Goal: Task Accomplishment & Management: Use online tool/utility

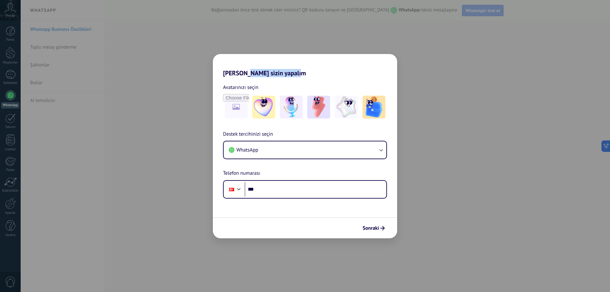
drag, startPoint x: 294, startPoint y: 75, endPoint x: 302, endPoint y: 75, distance: 7.9
click at [302, 75] on h2 "[PERSON_NAME] sizin yapalım" at bounding box center [305, 65] width 184 height 23
click at [313, 75] on h2 "[PERSON_NAME] sizin yapalım" at bounding box center [305, 65] width 184 height 23
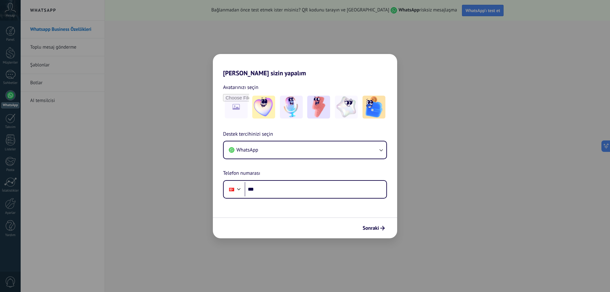
click at [442, 74] on div "[PERSON_NAME] sizin yapalım Avatarınızı seçin Destek tercihinizi seçin WhatsApp…" at bounding box center [305, 146] width 610 height 292
click at [264, 149] on button "WhatsApp" at bounding box center [305, 149] width 163 height 17
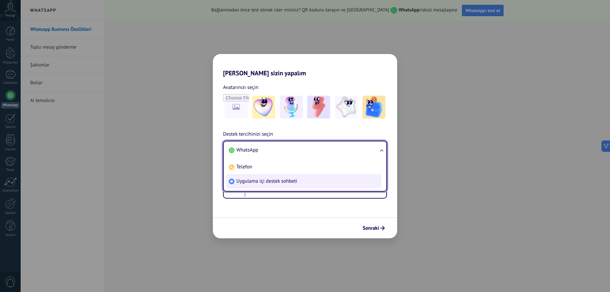
click at [265, 184] on span "Uygulama içi destek sohbeti" at bounding box center [266, 181] width 61 height 6
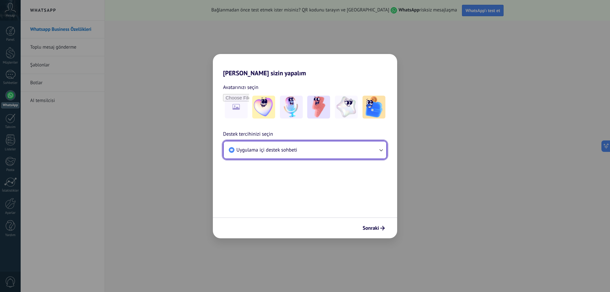
click at [264, 150] on span "Uygulama içi destek sohbeti" at bounding box center [266, 150] width 61 height 6
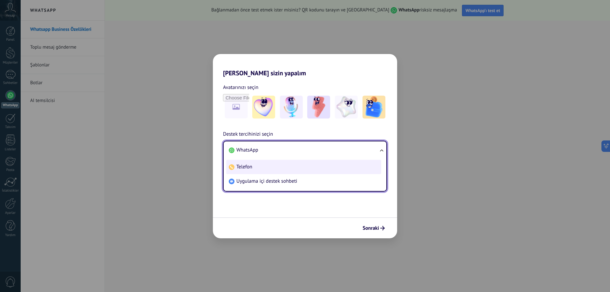
click at [262, 167] on li "Telefon" at bounding box center [303, 167] width 155 height 14
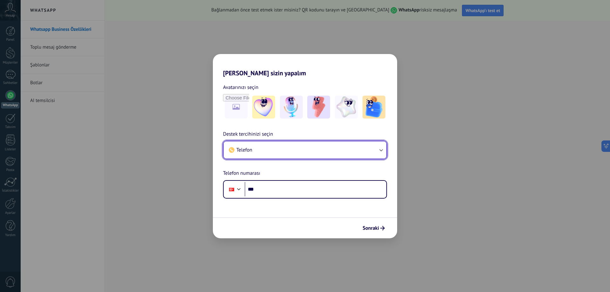
click at [263, 153] on button "Telefon" at bounding box center [305, 149] width 163 height 17
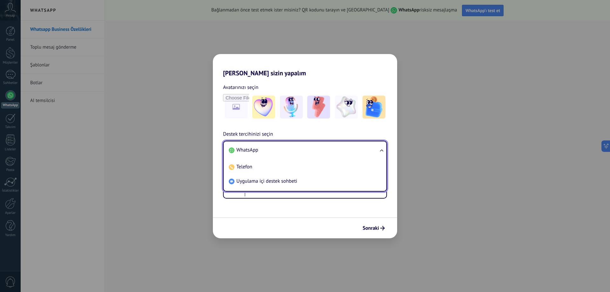
click at [254, 151] on span "WhatsApp" at bounding box center [247, 150] width 22 height 6
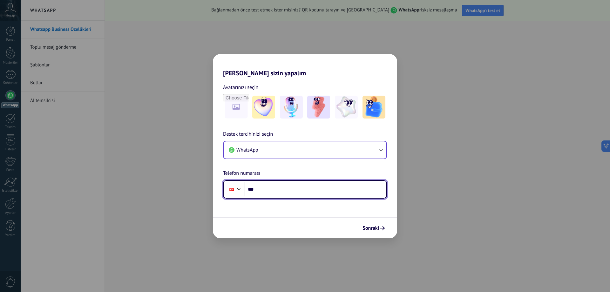
click at [274, 194] on input "***" at bounding box center [316, 189] width 142 height 15
type input "**********"
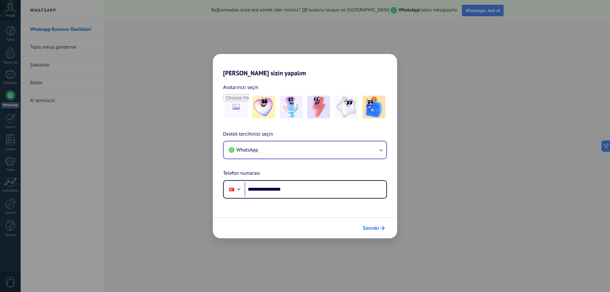
click at [374, 226] on span "Sonraki" at bounding box center [370, 228] width 17 height 4
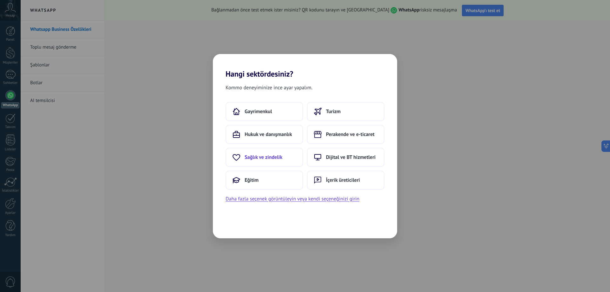
click at [272, 159] on span "Sağlık ve zindelik" at bounding box center [264, 157] width 38 height 6
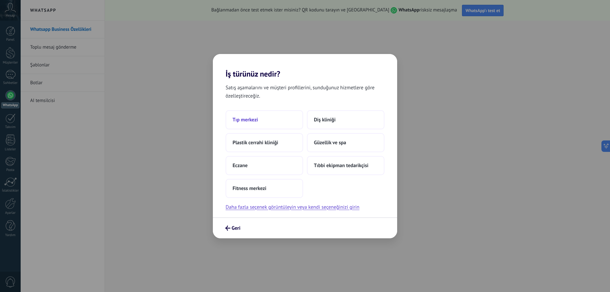
click at [257, 120] on span "Tıp merkezi" at bounding box center [244, 120] width 25 height 6
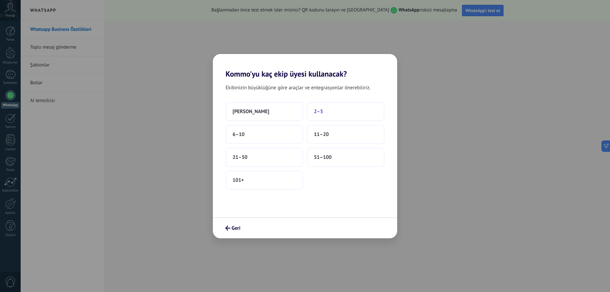
click at [322, 112] on span "2–5" at bounding box center [318, 111] width 9 height 6
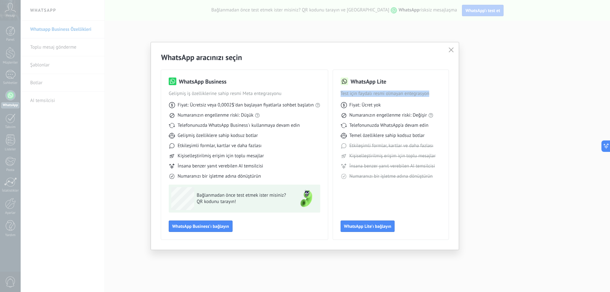
drag, startPoint x: 341, startPoint y: 93, endPoint x: 433, endPoint y: 94, distance: 92.4
click at [433, 94] on span "Test için faydalı resmi olmayan entegrasyon" at bounding box center [390, 93] width 100 height 6
click at [408, 102] on div "Fiyat: Ücret yok Numaranızın engellenme riski: Değişir Telefonunuzda WhatsApp'a…" at bounding box center [390, 138] width 100 height 83
drag, startPoint x: 390, startPoint y: 107, endPoint x: 363, endPoint y: 105, distance: 27.0
click at [363, 105] on div "Fiyat: Ücret yok" at bounding box center [390, 105] width 100 height 6
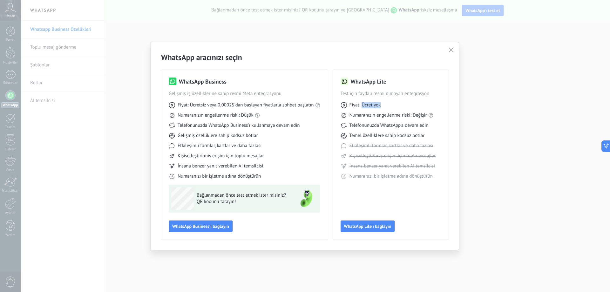
click at [374, 105] on span "Fiyat: Ücret yok" at bounding box center [364, 105] width 31 height 6
drag, startPoint x: 205, startPoint y: 104, endPoint x: 306, endPoint y: 104, distance: 100.3
click at [305, 104] on span "Fiyat: Ücretsiz veya 0,0002$'dan başlayan fiyatlarla sohbet başlatın" at bounding box center [246, 105] width 136 height 6
click at [309, 106] on span "Fiyat: Ücretsiz veya 0,0002$'dan başlayan fiyatlarla sohbet başlatın" at bounding box center [246, 105] width 136 height 6
click at [320, 93] on link "Meta'nın güncel fiyatlandırması" at bounding box center [324, 94] width 64 height 6
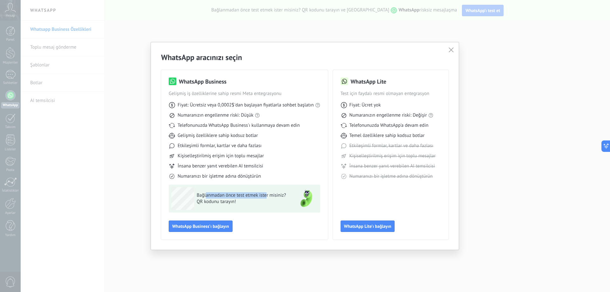
drag, startPoint x: 206, startPoint y: 196, endPoint x: 265, endPoint y: 194, distance: 59.7
click at [265, 194] on span "Bağlanmadan önce test etmek ister misiniz?" at bounding box center [243, 195] width 93 height 6
click at [278, 199] on span "QR kodunu tarayın!" at bounding box center [243, 201] width 93 height 6
drag, startPoint x: 242, startPoint y: 201, endPoint x: 196, endPoint y: 202, distance: 45.7
click at [196, 202] on div "Bağlanmadan önce test etmek ister misiniz? QR kodunu tarayın!" at bounding box center [231, 198] width 121 height 23
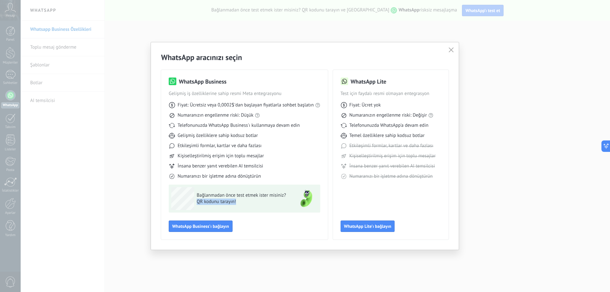
click at [235, 209] on div "Bağlanmadan önce test etmek ister misiniz? QR kodunu tarayın!" at bounding box center [231, 198] width 121 height 23
drag, startPoint x: 348, startPoint y: 145, endPoint x: 435, endPoint y: 146, distance: 87.6
click at [435, 146] on div "Etkileşimli formlar, kartlar ve daha fazlası" at bounding box center [390, 146] width 100 height 6
click at [380, 158] on span "Kişiselleştirilmiş erişim için toplu mesajlar" at bounding box center [392, 156] width 86 height 6
drag, startPoint x: 371, startPoint y: 153, endPoint x: 443, endPoint y: 155, distance: 72.4
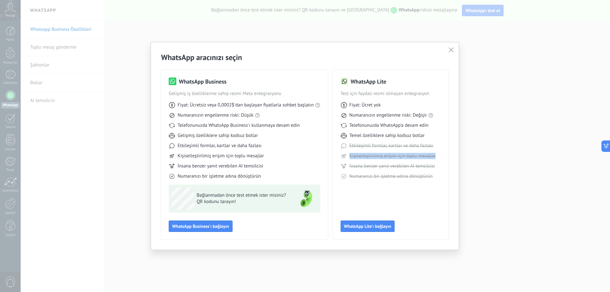
click at [443, 155] on div "WhatsApp Lite Test için faydalı resmi olmayan entegrasyon Fiyat: Ücret yok Numa…" at bounding box center [391, 155] width 116 height 170
click at [409, 163] on span "İnsana benzer yanıt verebilen AI temsilcisi" at bounding box center [391, 166] width 85 height 6
drag, startPoint x: 351, startPoint y: 165, endPoint x: 434, endPoint y: 165, distance: 83.5
click at [434, 165] on span "İnsana benzer yanıt verebilen AI temsilcisi" at bounding box center [391, 166] width 85 height 6
click at [429, 171] on div "Fiyat: Ücret yok Numaranızın engellenme riski: Değişir Telefonunuzda WhatsApp'a…" at bounding box center [390, 138] width 100 height 83
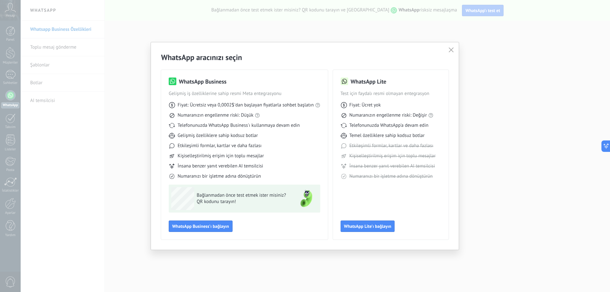
click at [453, 51] on icon "button" at bounding box center [450, 49] width 5 height 5
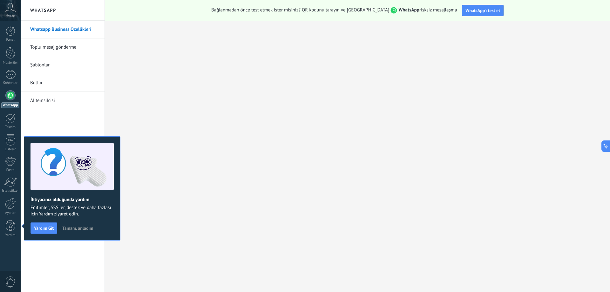
click at [56, 48] on link "Toplu mesaj gönderme" at bounding box center [64, 47] width 68 height 18
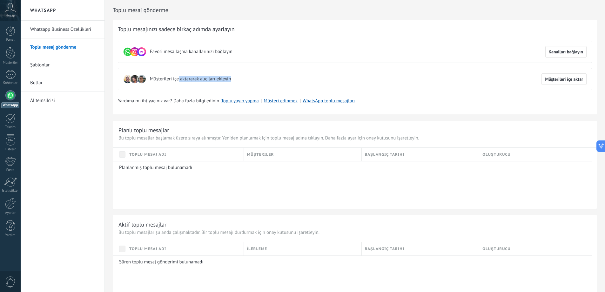
drag, startPoint x: 199, startPoint y: 83, endPoint x: 254, endPoint y: 84, distance: 55.3
click at [254, 84] on div "Müşterileri içe aktararak alıcıları ekleyin Müşterileri içe aktar" at bounding box center [355, 79] width 474 height 22
click at [271, 84] on div "Müşterileri içe aktararak alıcıları ekleyin Müşterileri içe aktar" at bounding box center [355, 79] width 474 height 22
click at [573, 81] on span "Müşterileri içe aktar" at bounding box center [564, 79] width 38 height 4
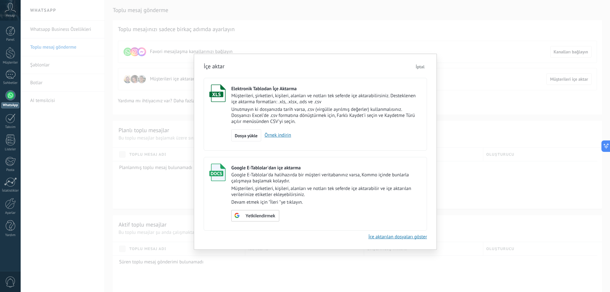
click at [422, 70] on button "İptal" at bounding box center [420, 67] width 14 height 10
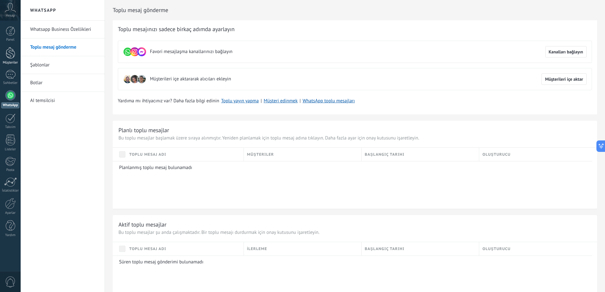
click at [9, 48] on div at bounding box center [11, 53] width 10 height 12
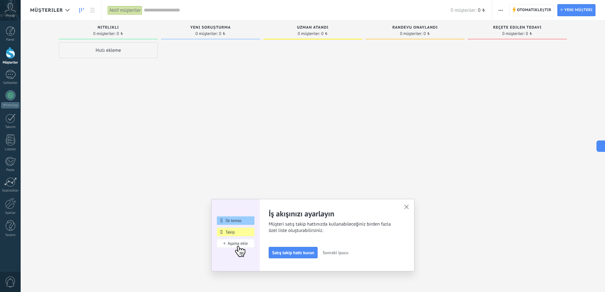
click at [132, 54] on div "Hızlı ekleme" at bounding box center [108, 50] width 99 height 16
click at [89, 137] on span "İptal" at bounding box center [85, 135] width 9 height 6
click at [13, 37] on link "Panel" at bounding box center [10, 34] width 21 height 16
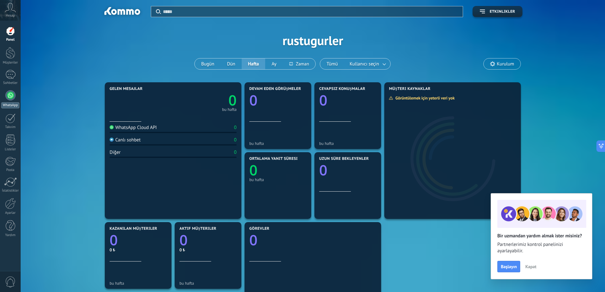
click at [10, 95] on div at bounding box center [10, 95] width 10 height 10
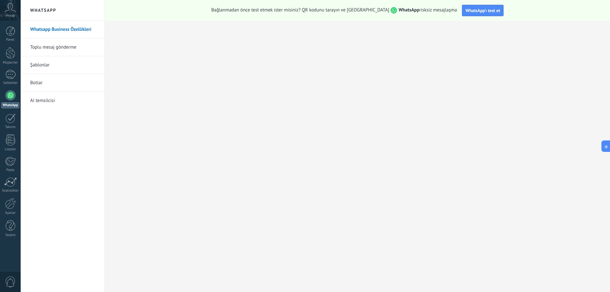
click at [38, 101] on link "AI temsilcisi" at bounding box center [64, 101] width 68 height 18
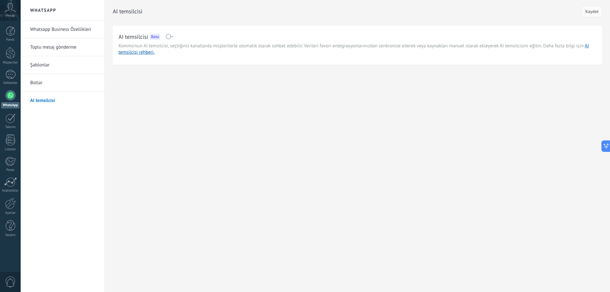
click at [46, 85] on link "Botlar" at bounding box center [64, 83] width 68 height 18
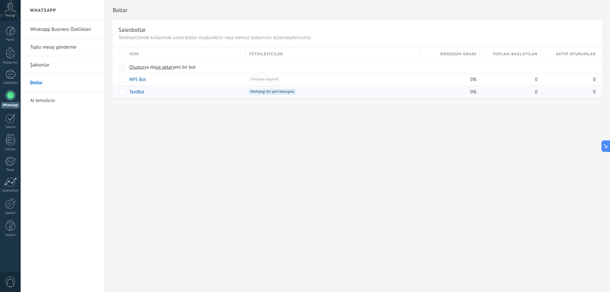
click at [137, 92] on link "TestBot" at bounding box center [136, 92] width 15 height 6
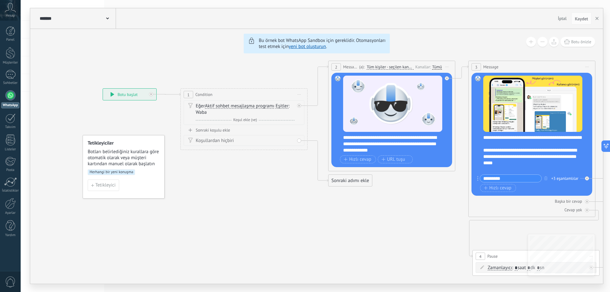
drag, startPoint x: 45, startPoint y: 141, endPoint x: 266, endPoint y: 112, distance: 223.2
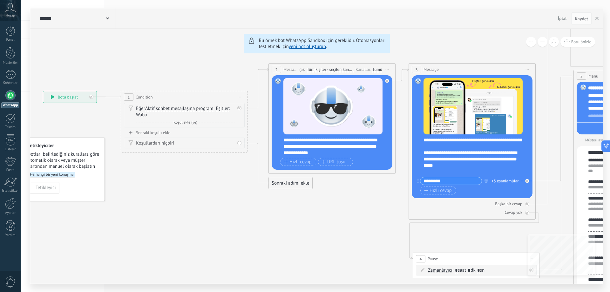
drag, startPoint x: 218, startPoint y: 122, endPoint x: 154, endPoint y: 124, distance: 63.5
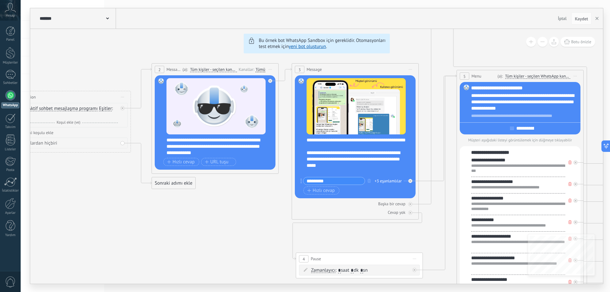
drag, startPoint x: 206, startPoint y: 134, endPoint x: 154, endPoint y: 133, distance: 51.8
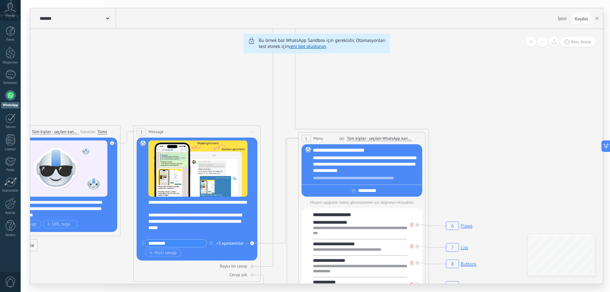
drag, startPoint x: 198, startPoint y: 137, endPoint x: 114, endPoint y: 265, distance: 154.3
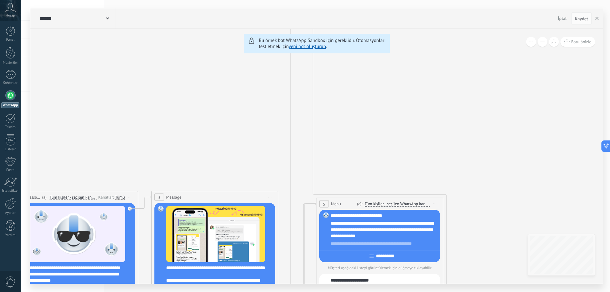
drag, startPoint x: 148, startPoint y: 271, endPoint x: 148, endPoint y: 280, distance: 8.9
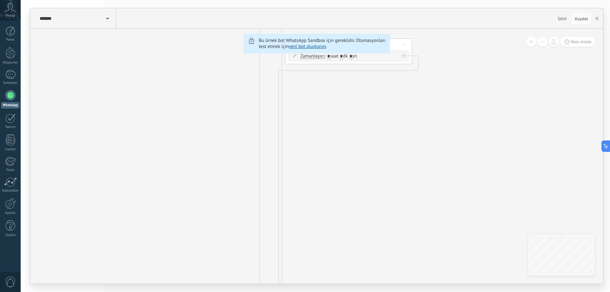
drag, startPoint x: 188, startPoint y: 226, endPoint x: 199, endPoint y: 184, distance: 44.1
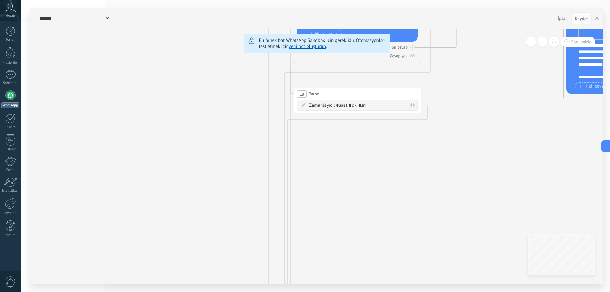
drag, startPoint x: 199, startPoint y: 192, endPoint x: 199, endPoint y: 271, distance: 79.7
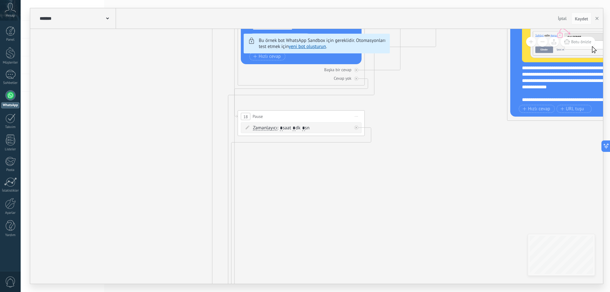
drag, startPoint x: 197, startPoint y: 228, endPoint x: 134, endPoint y: 108, distance: 135.1
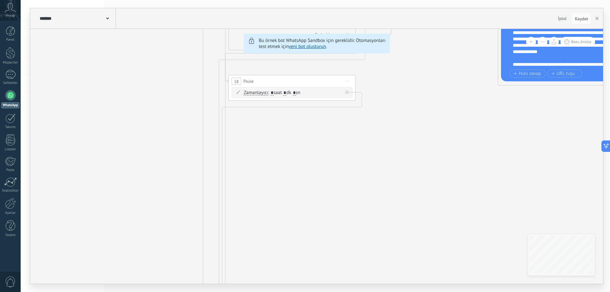
drag, startPoint x: 177, startPoint y: 216, endPoint x: 174, endPoint y: 101, distance: 115.6
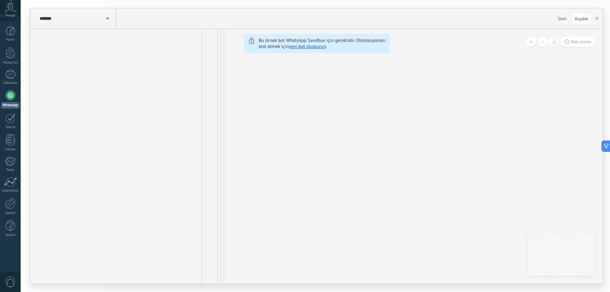
drag, startPoint x: 176, startPoint y: 212, endPoint x: 180, endPoint y: 113, distance: 99.5
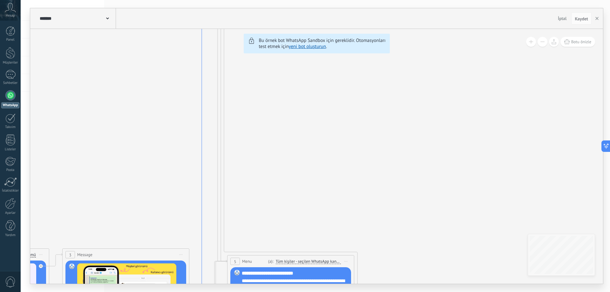
drag, startPoint x: 204, startPoint y: 222, endPoint x: 223, endPoint y: 146, distance: 78.4
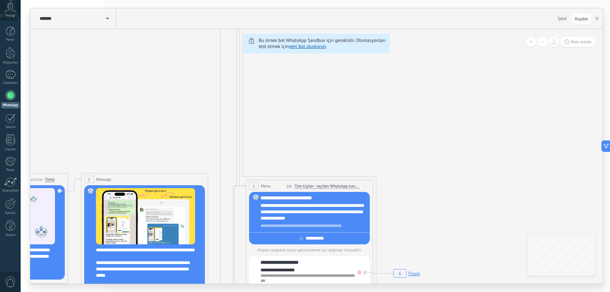
drag, startPoint x: 224, startPoint y: 144, endPoint x: 224, endPoint y: 139, distance: 4.8
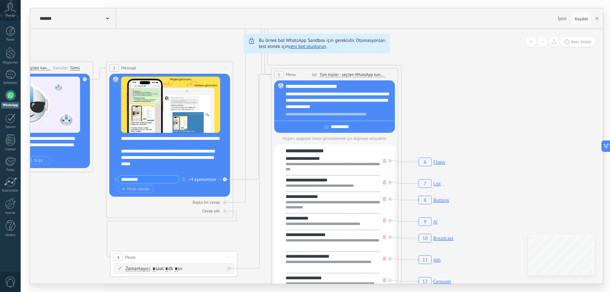
drag, startPoint x: 231, startPoint y: 183, endPoint x: 249, endPoint y: 132, distance: 54.7
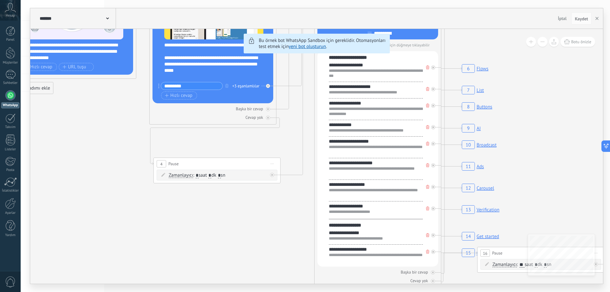
drag, startPoint x: 241, startPoint y: 191, endPoint x: 283, endPoint y: 100, distance: 100.2
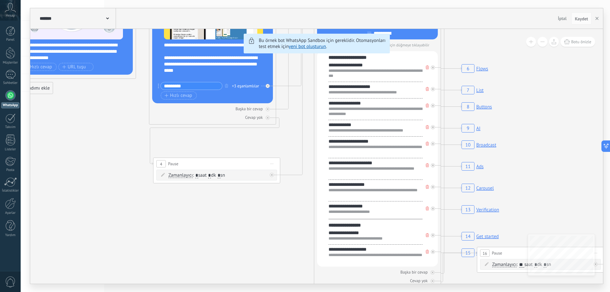
click at [306, 47] on link "yeni bot oluşturun" at bounding box center [307, 47] width 37 height 6
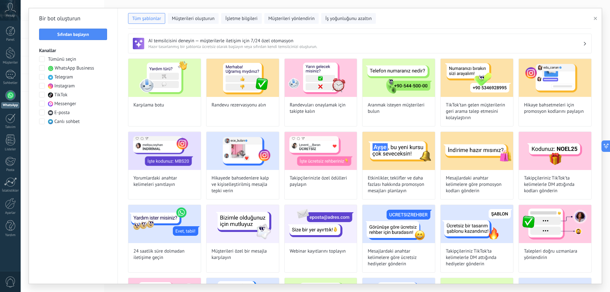
click at [81, 70] on span "WhatsApp Business" at bounding box center [74, 68] width 39 height 6
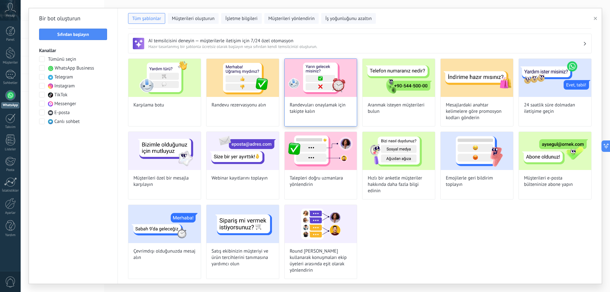
click at [317, 79] on img at bounding box center [321, 78] width 72 height 38
type input "**********"
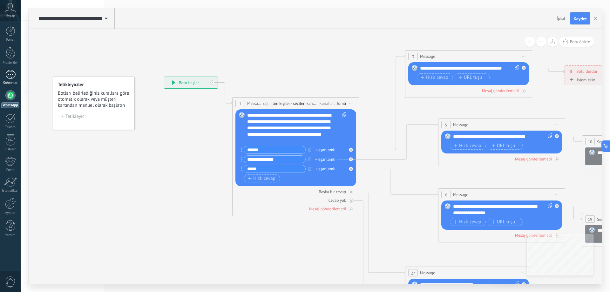
click at [11, 79] on link "Sohbetler" at bounding box center [10, 77] width 21 height 15
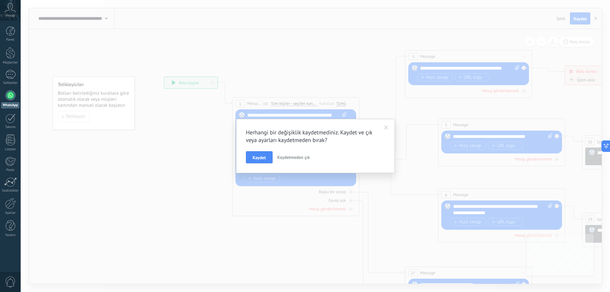
click at [286, 157] on span "Kaydetmeden çık" at bounding box center [293, 157] width 33 height 6
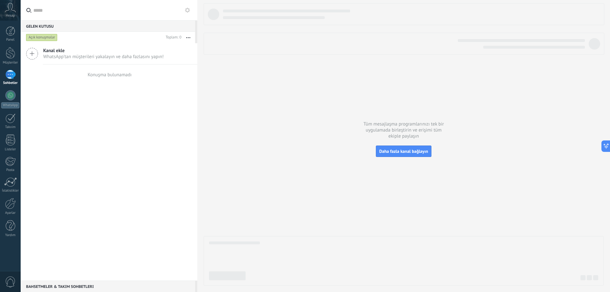
click at [36, 53] on icon at bounding box center [32, 54] width 12 height 12
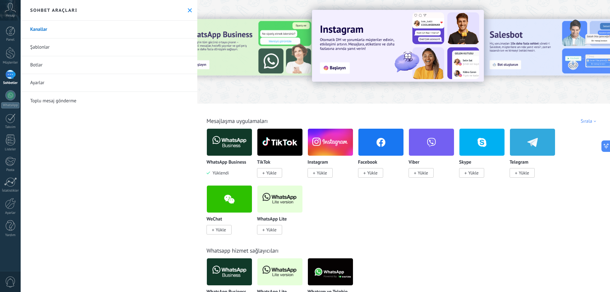
click at [188, 10] on icon at bounding box center [190, 10] width 4 height 4
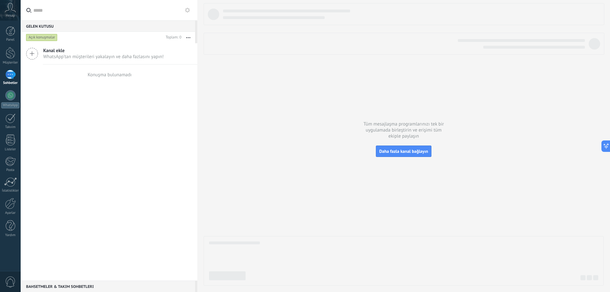
click at [56, 52] on span "Kanal ekle" at bounding box center [103, 51] width 120 height 6
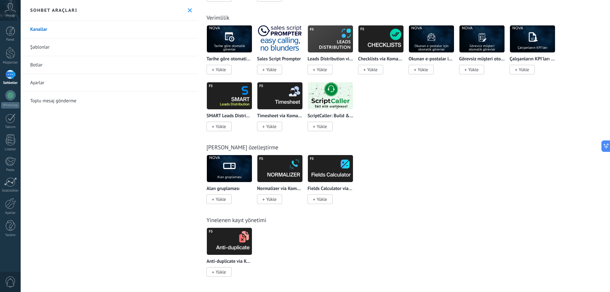
scroll to position [1381, 0]
